Goal: Browse casually: Explore the website without a specific task or goal

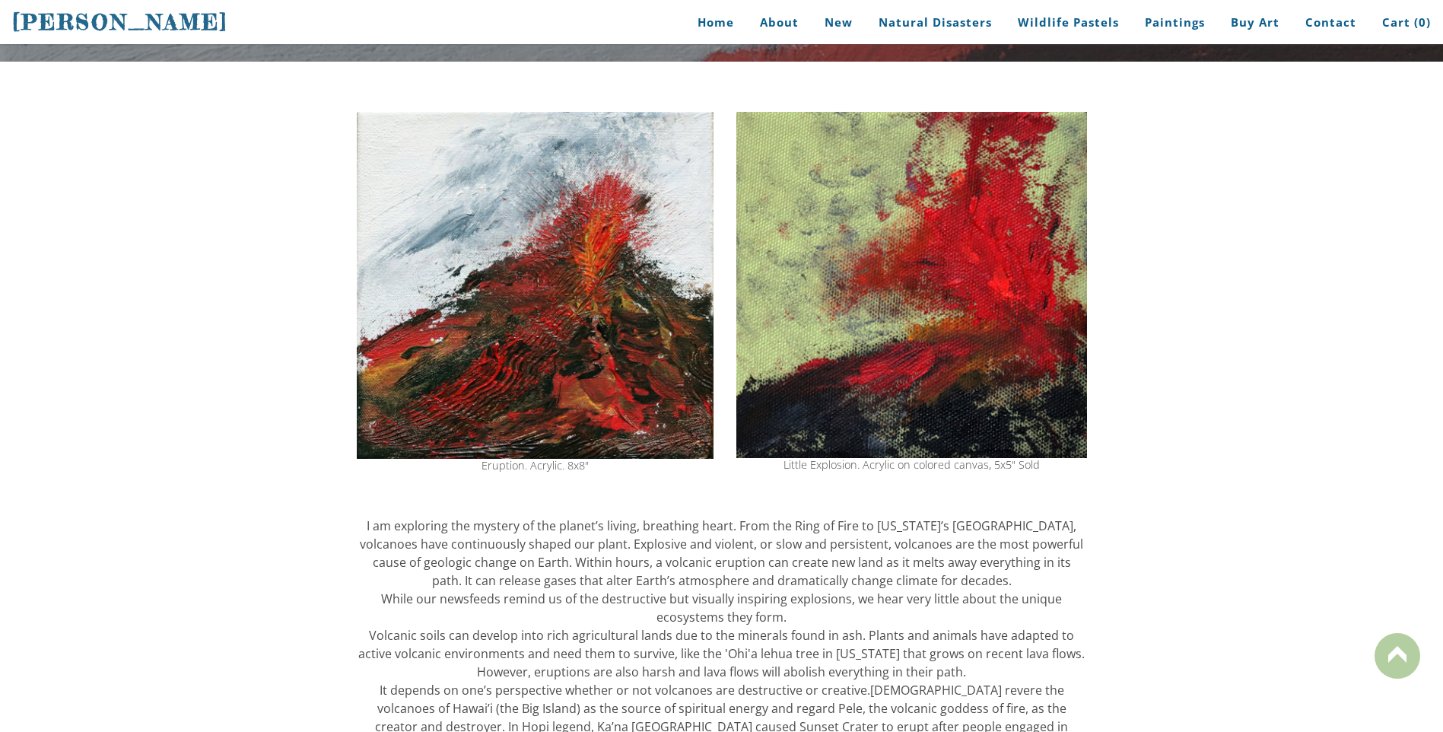
scroll to position [133, 0]
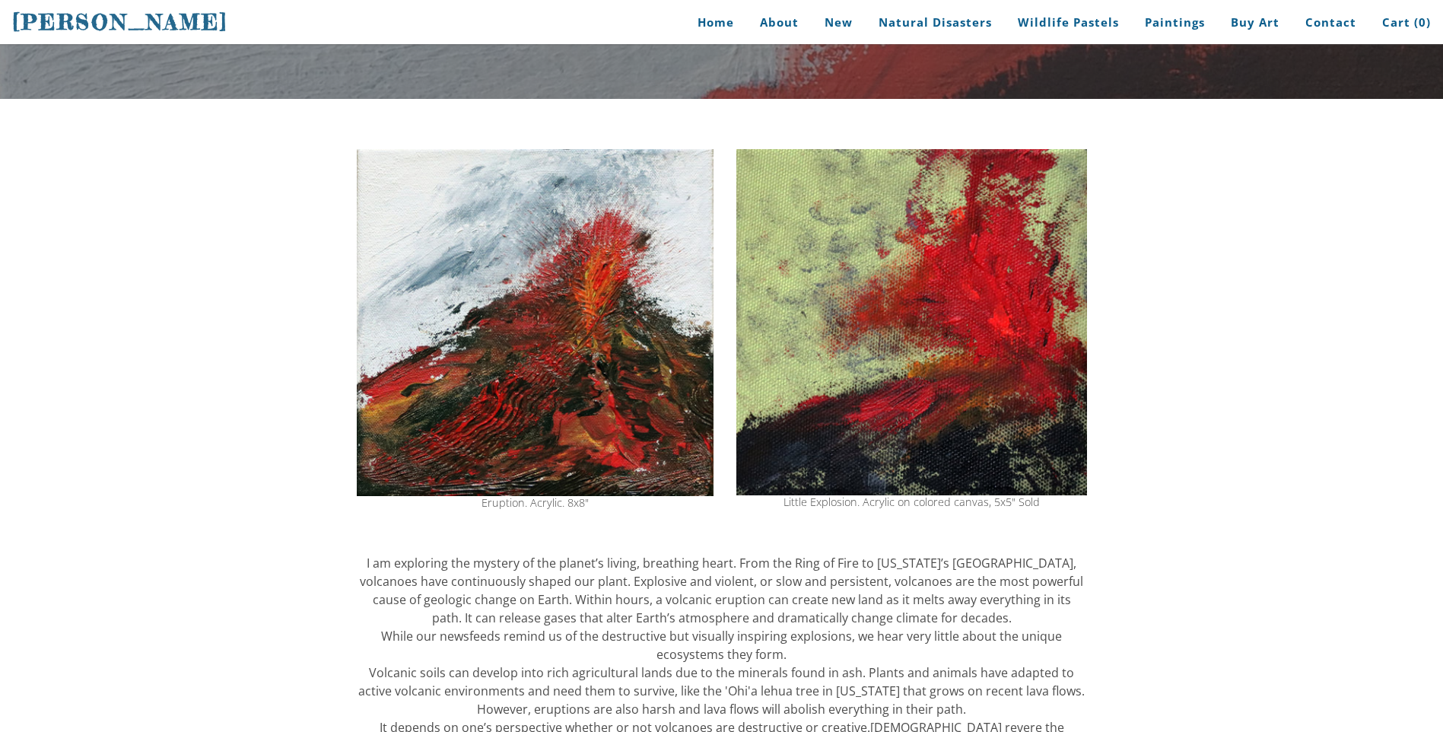
click at [510, 419] on img at bounding box center [535, 322] width 357 height 347
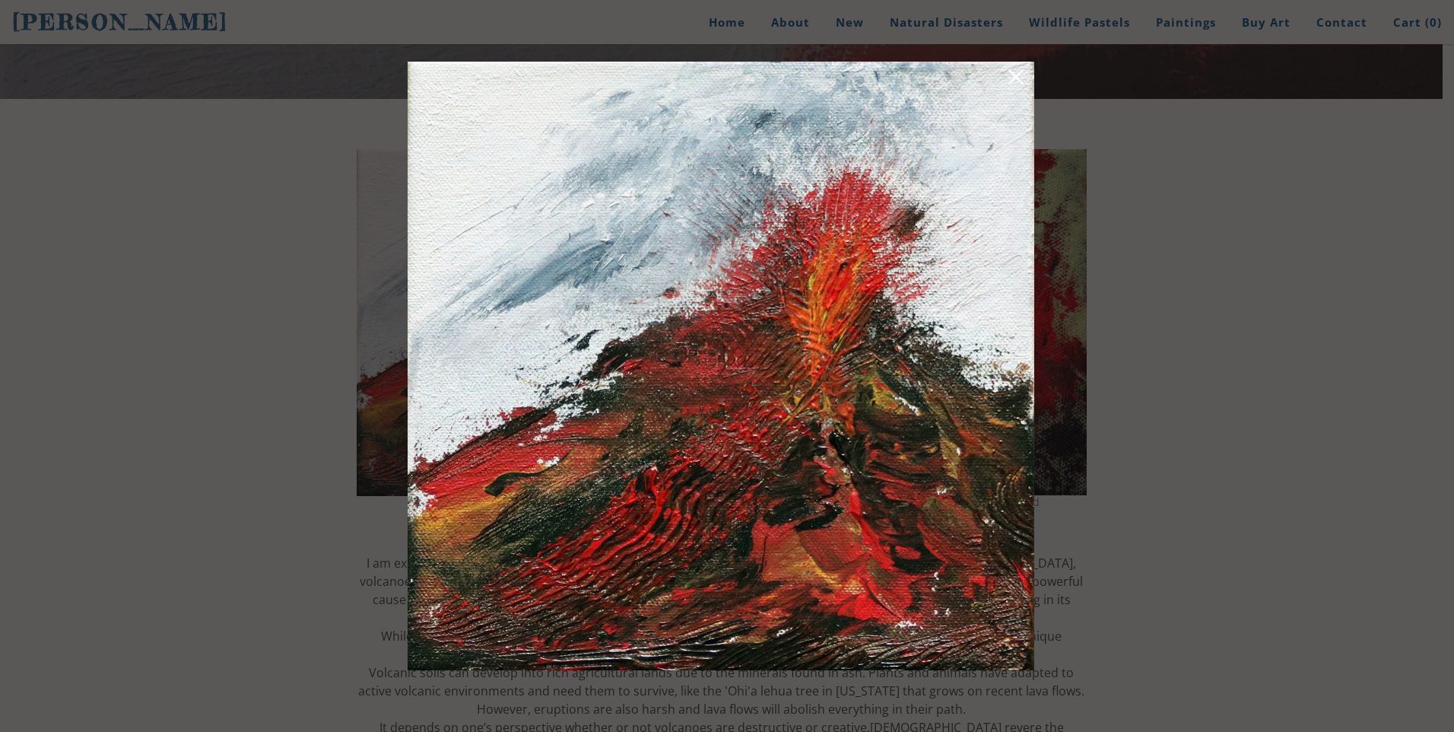
click at [1202, 345] on div at bounding box center [727, 366] width 1454 height 732
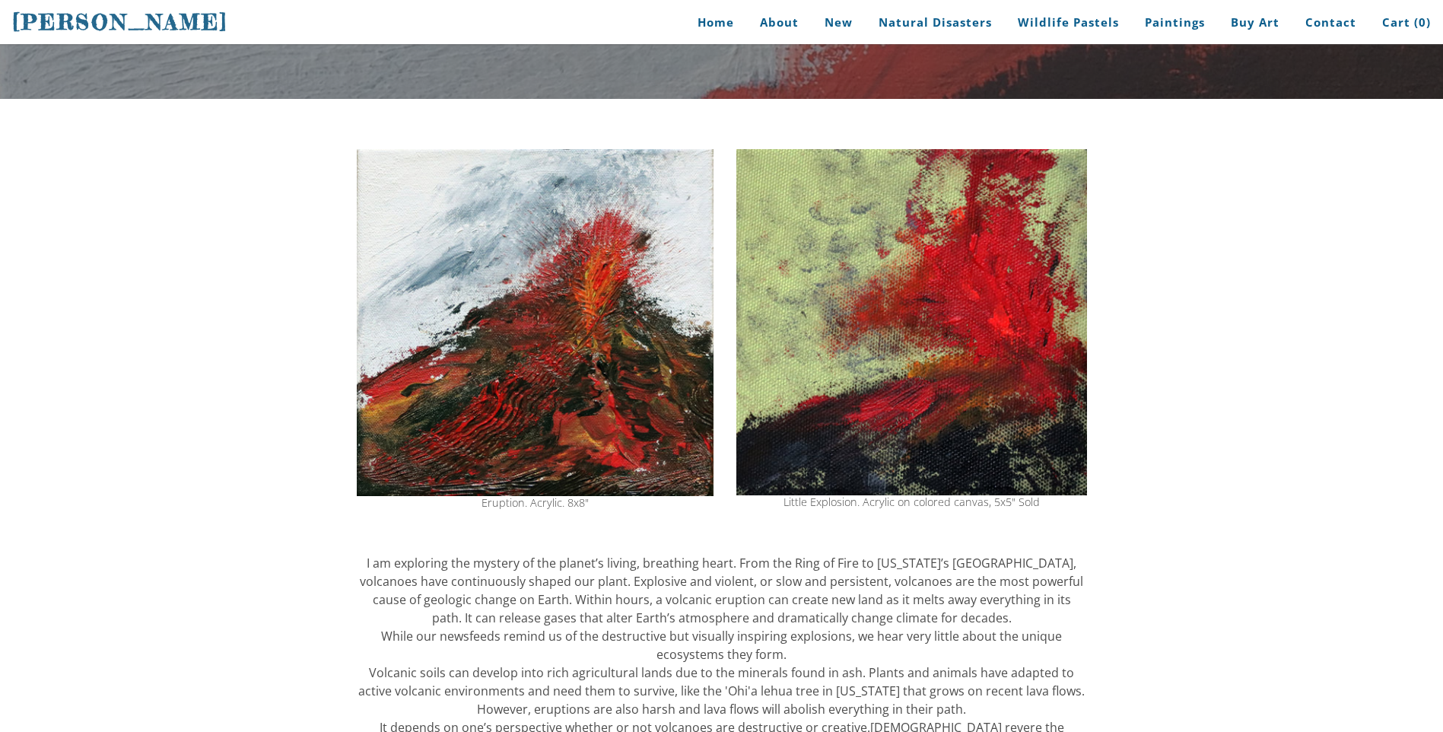
click at [980, 387] on img at bounding box center [911, 322] width 351 height 346
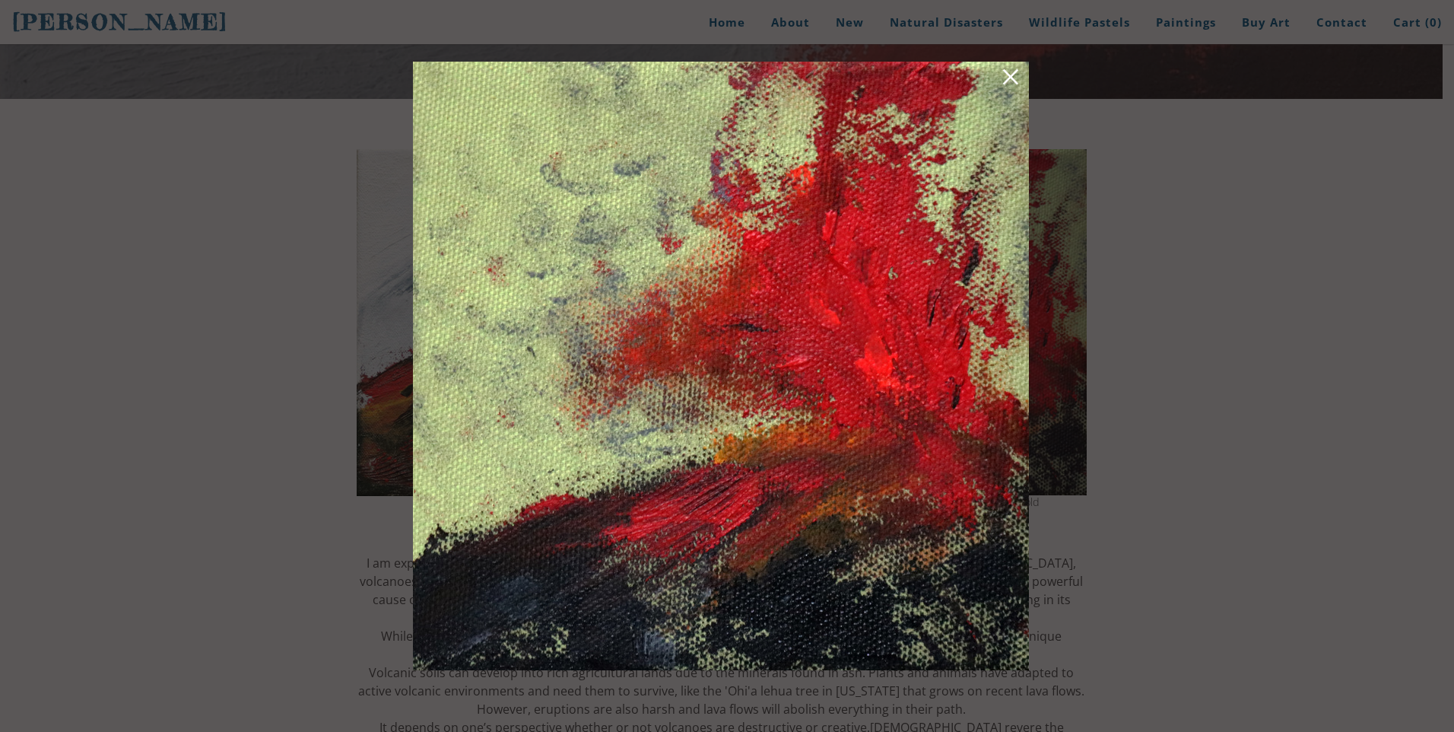
click at [1356, 294] on div at bounding box center [727, 366] width 1454 height 732
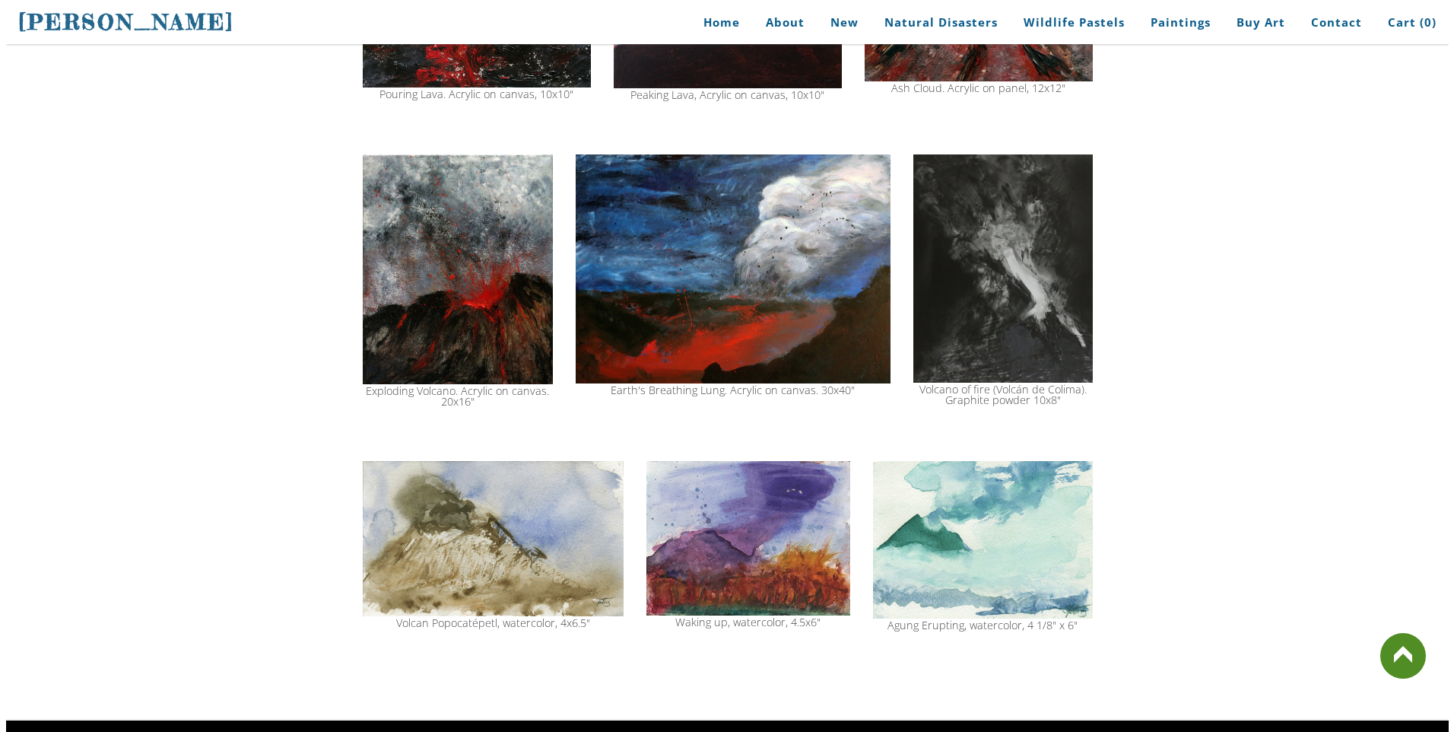
scroll to position [1274, 0]
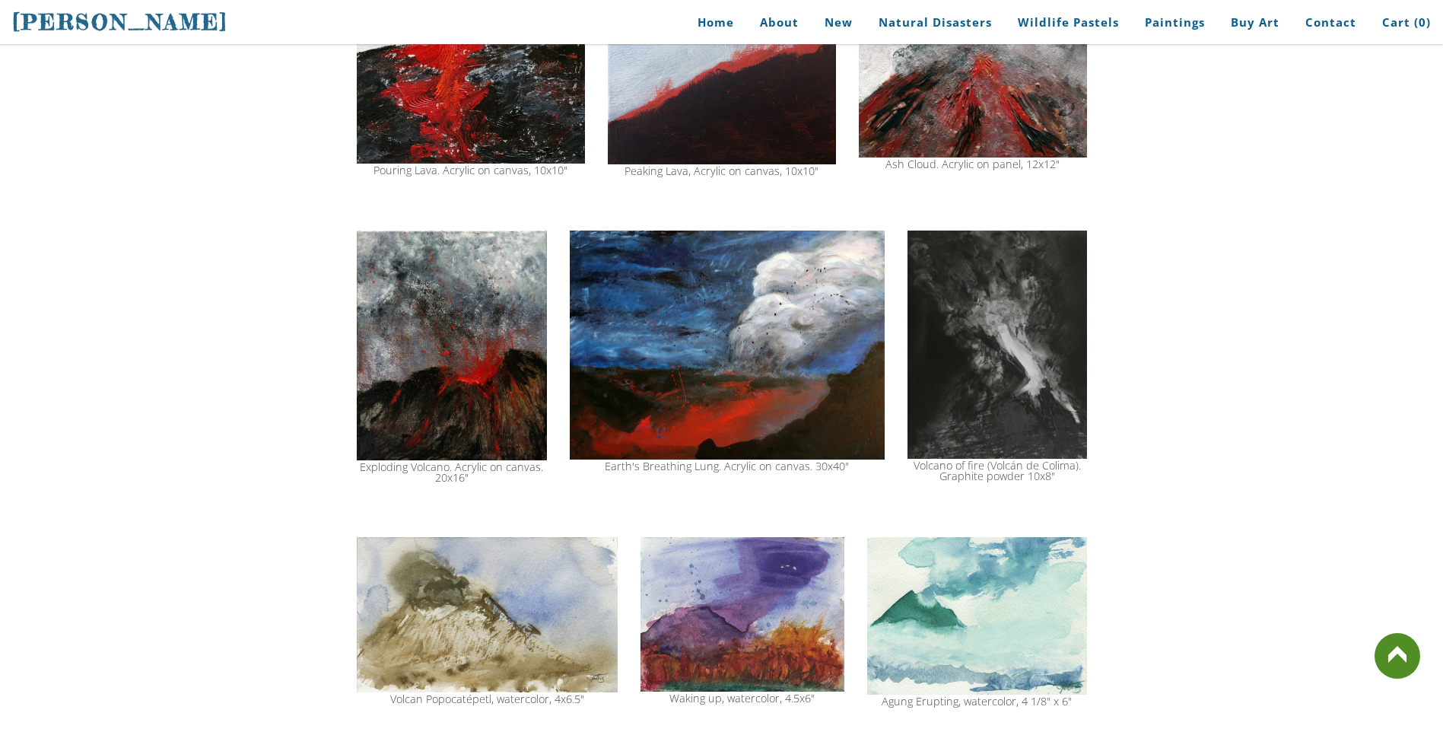
click at [832, 341] on img at bounding box center [727, 345] width 315 height 230
